Goal: Transaction & Acquisition: Purchase product/service

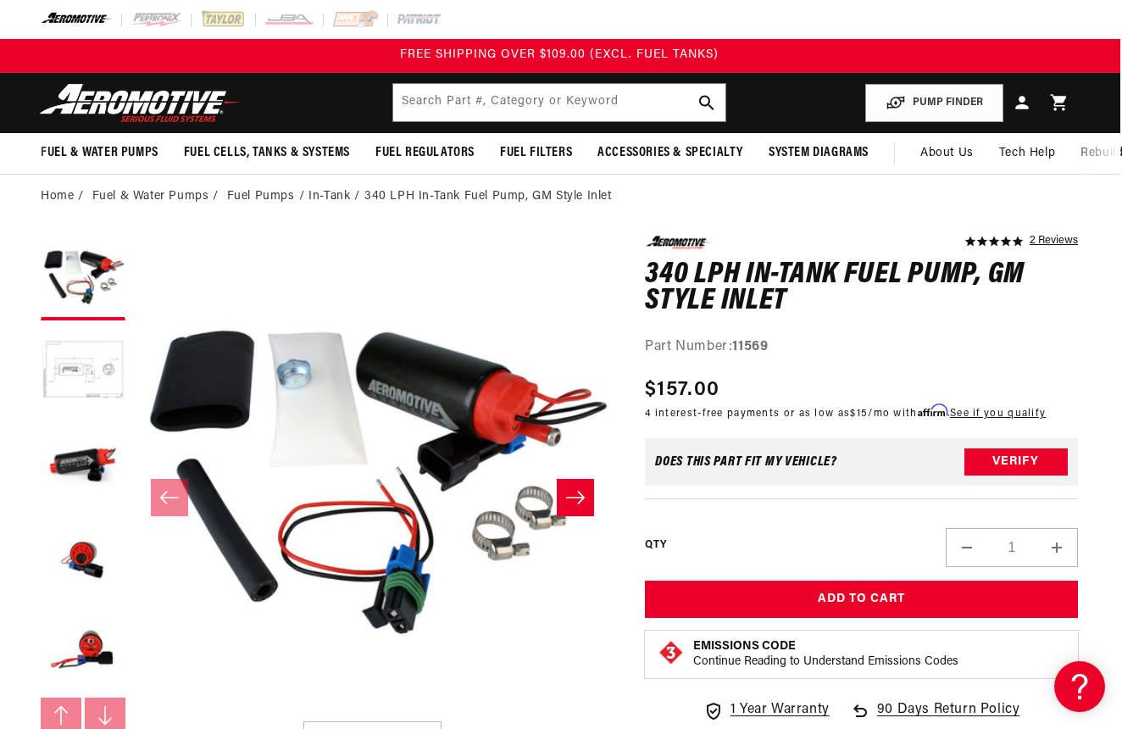
scroll to position [0, 2]
click at [125, 238] on button "Load image 1 in gallery view" at bounding box center [83, 278] width 85 height 85
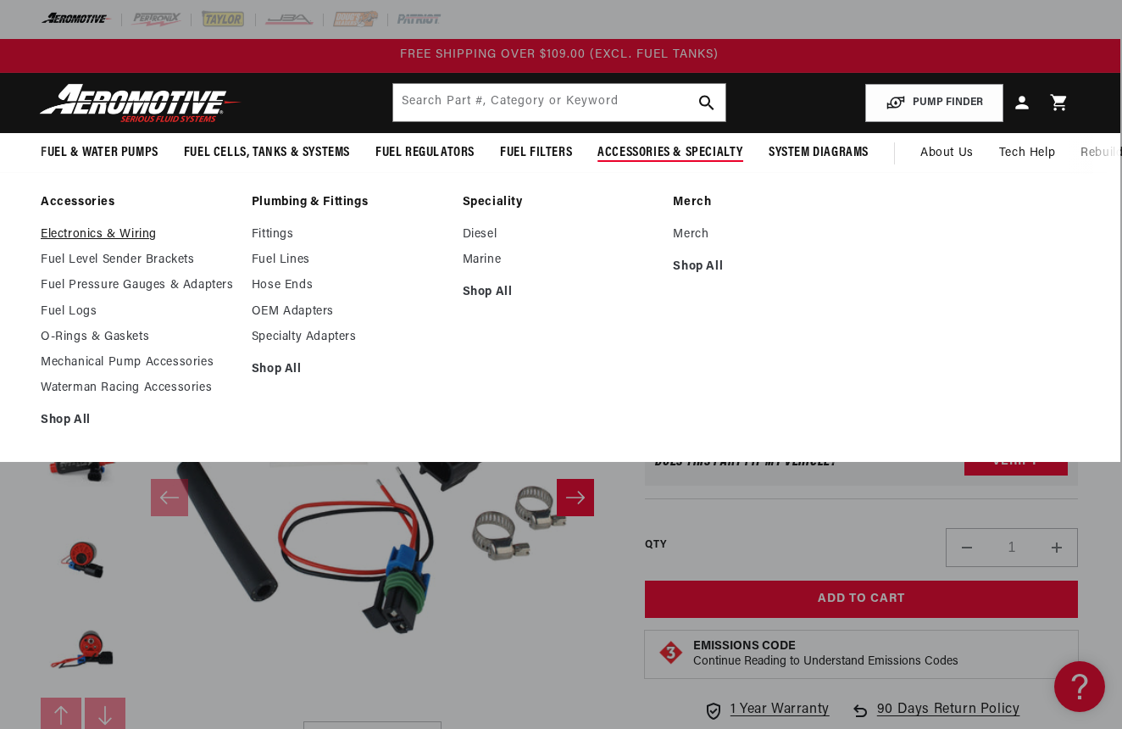
click at [104, 234] on link "Electronics & Wiring" at bounding box center [138, 234] width 194 height 15
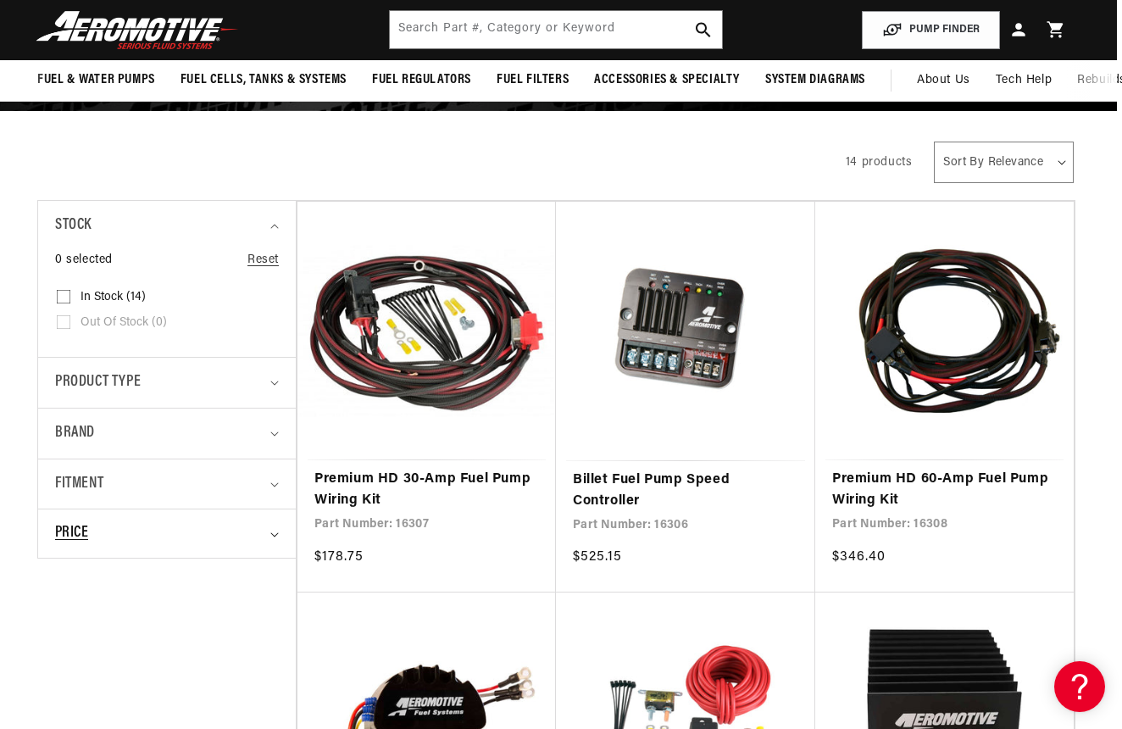
scroll to position [217, 5]
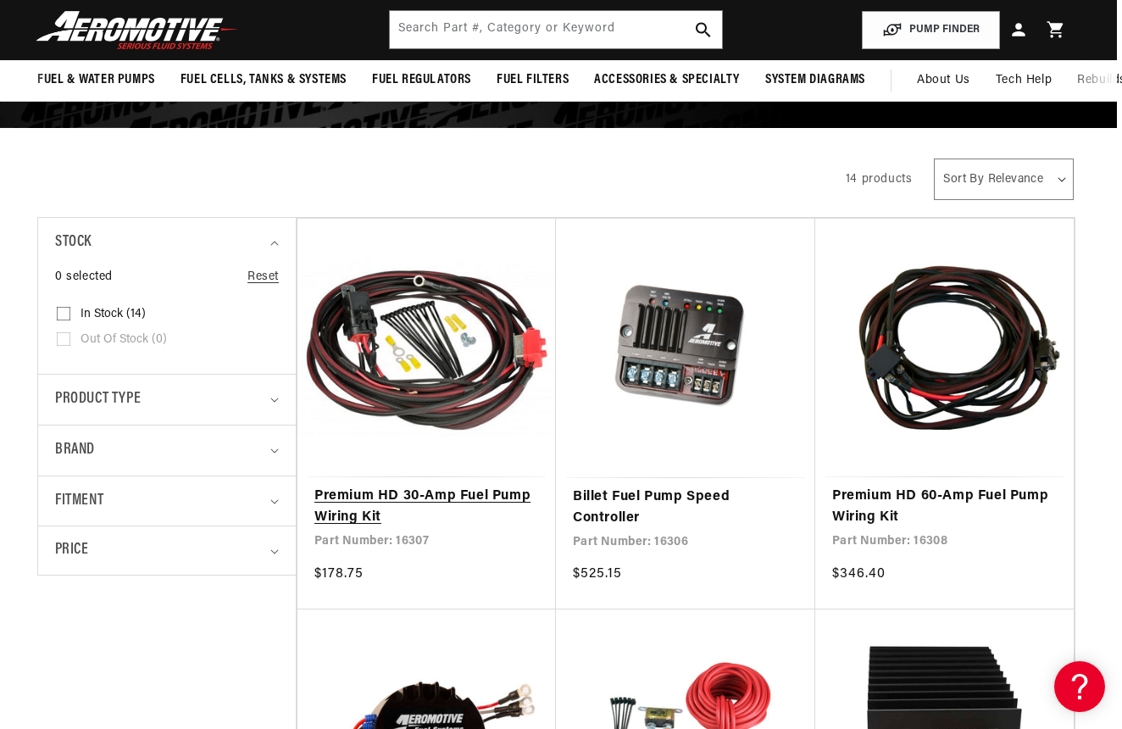
click at [396, 495] on link "Premium HD 30-Amp Fuel Pump Wiring Kit" at bounding box center [427, 507] width 225 height 43
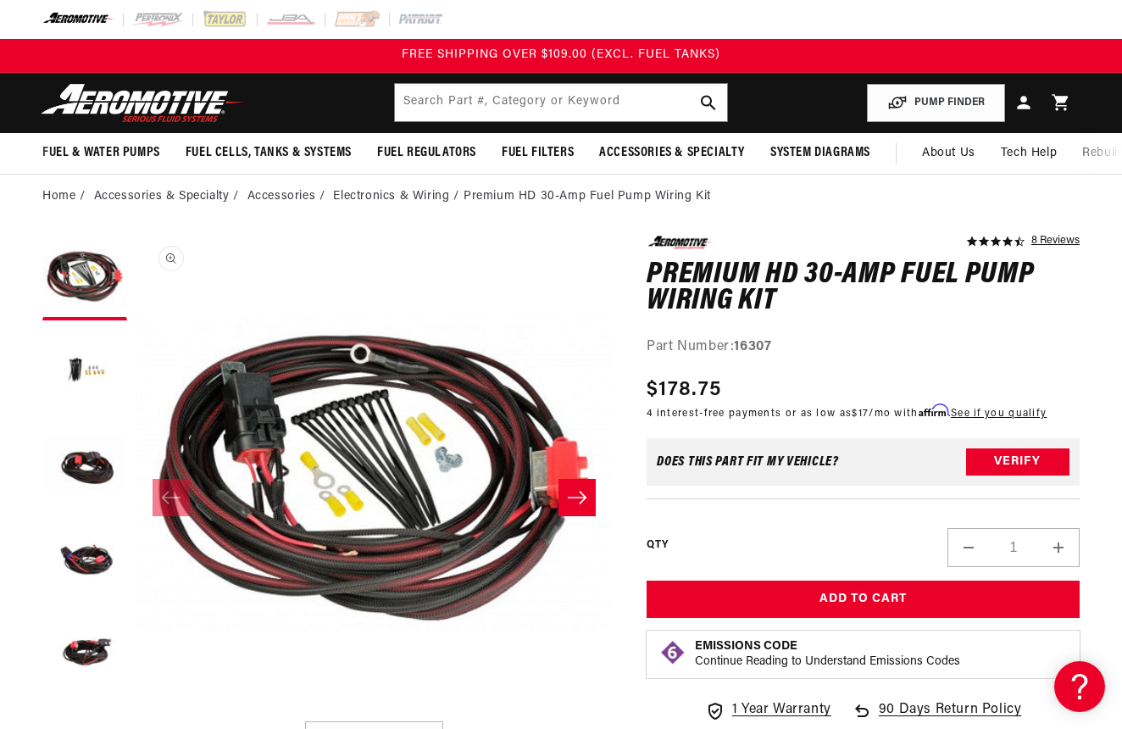
scroll to position [1, 0]
click at [580, 503] on icon "Slide right" at bounding box center [577, 497] width 19 height 13
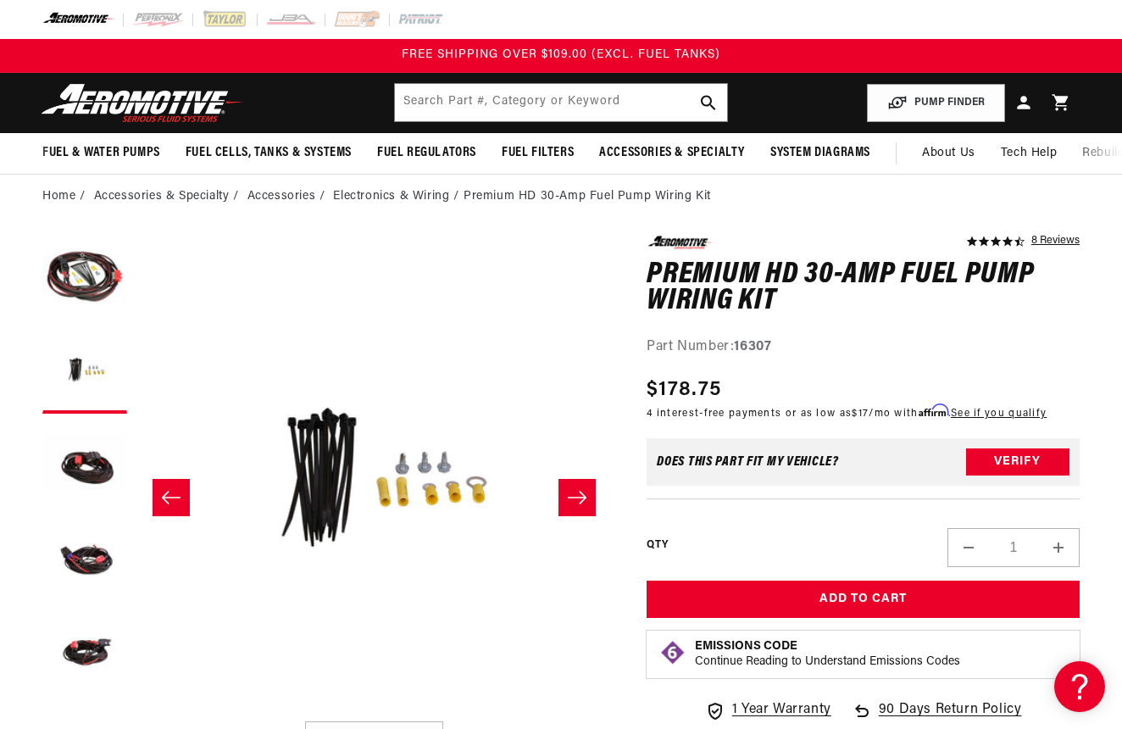
click at [579, 504] on icon "Slide right" at bounding box center [577, 497] width 20 height 17
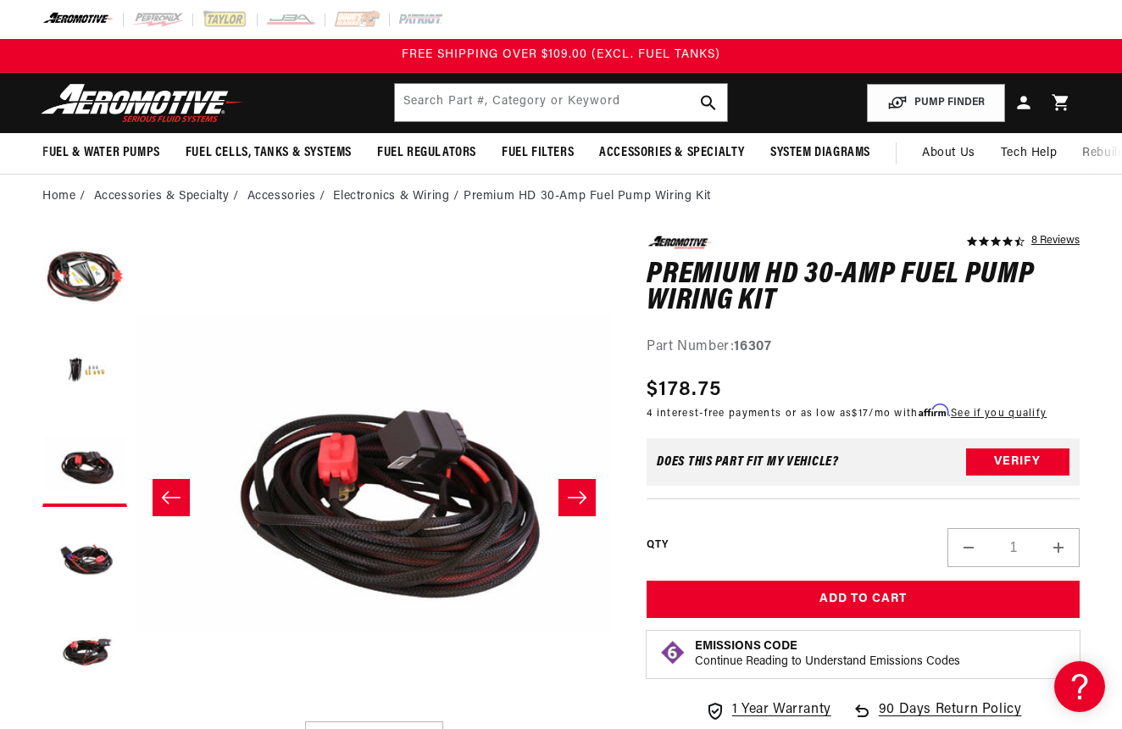
click at [579, 504] on icon "Slide right" at bounding box center [577, 497] width 20 height 17
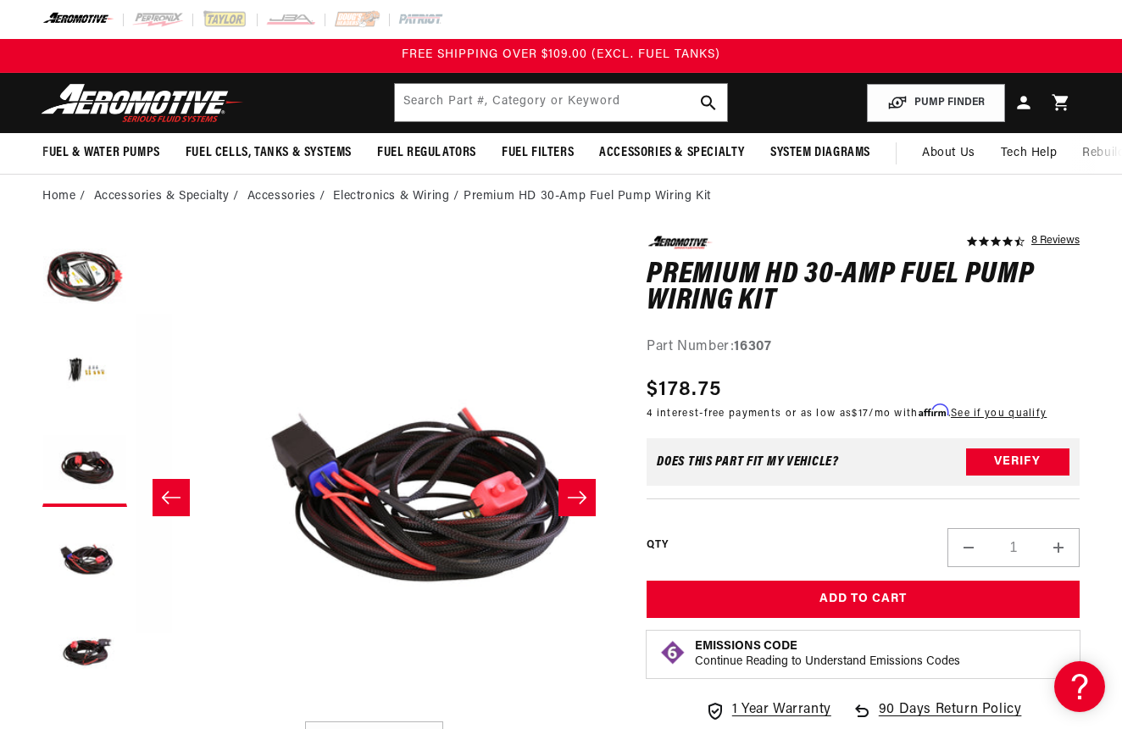
scroll to position [1, 1433]
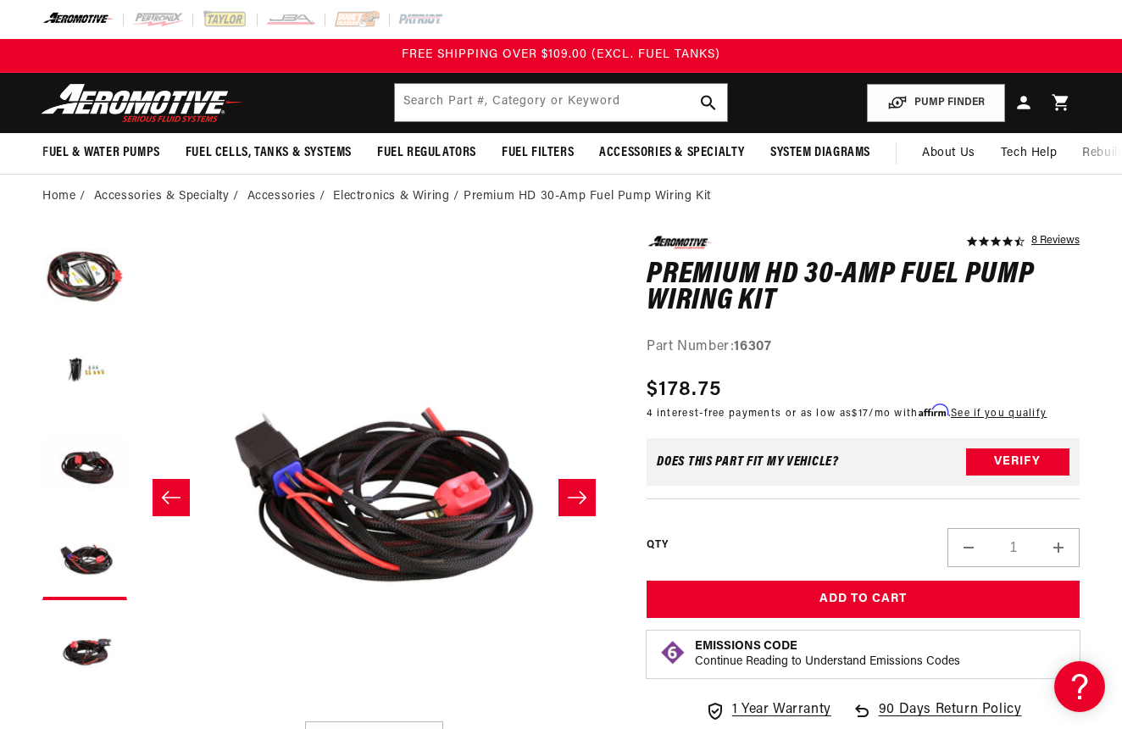
click at [578, 504] on icon "Slide right" at bounding box center [577, 497] width 20 height 17
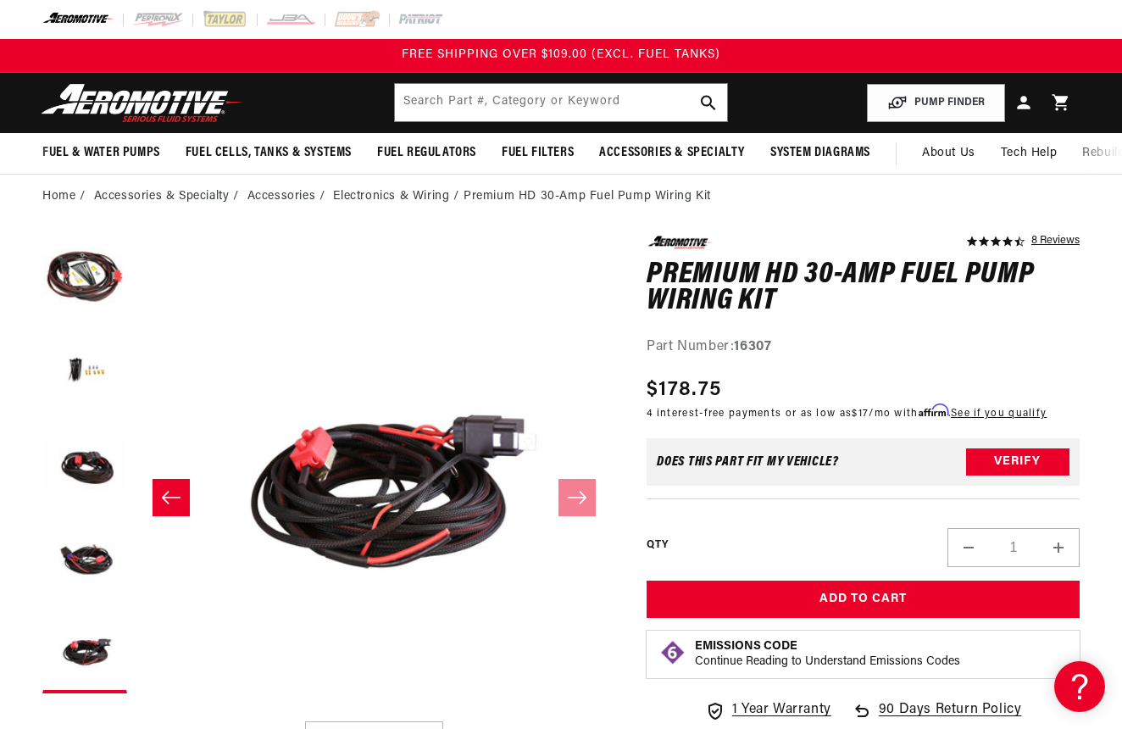
scroll to position [0, 0]
